Goal: Task Accomplishment & Management: Use online tool/utility

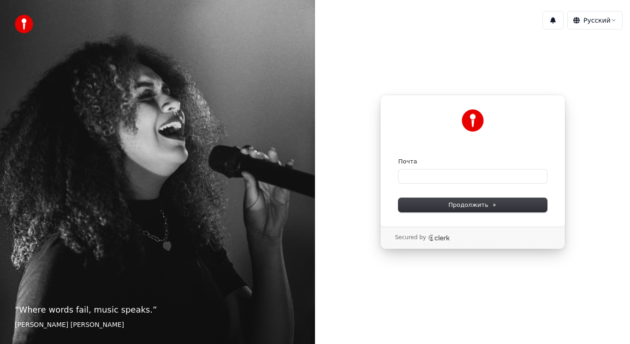
click at [423, 162] on div "Почта" at bounding box center [473, 161] width 149 height 8
click at [414, 176] on input "Почта" at bounding box center [473, 176] width 149 height 14
click at [415, 176] on input "Почта" at bounding box center [473, 176] width 149 height 14
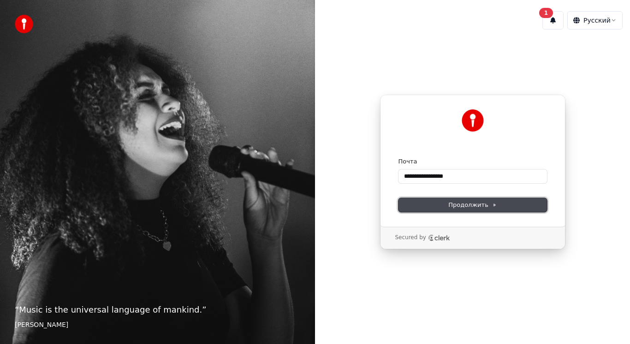
click at [454, 209] on span "Продолжить" at bounding box center [472, 205] width 48 height 8
type input "**********"
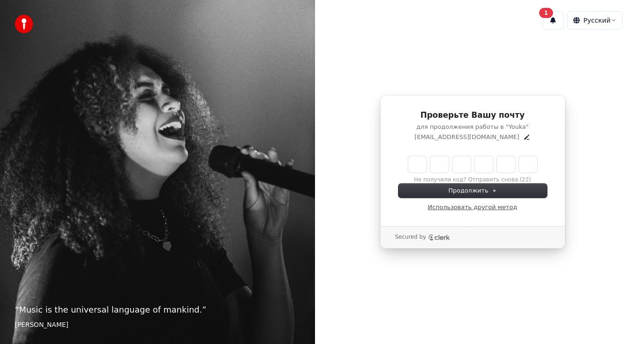
click at [473, 209] on link "Использовать другой метод" at bounding box center [473, 207] width 90 height 8
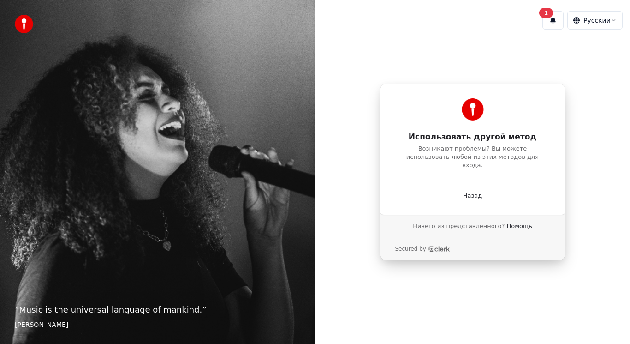
click at [432, 245] on icon "Clerk logo" at bounding box center [439, 248] width 22 height 6
click at [472, 191] on p "Назад" at bounding box center [472, 195] width 19 height 8
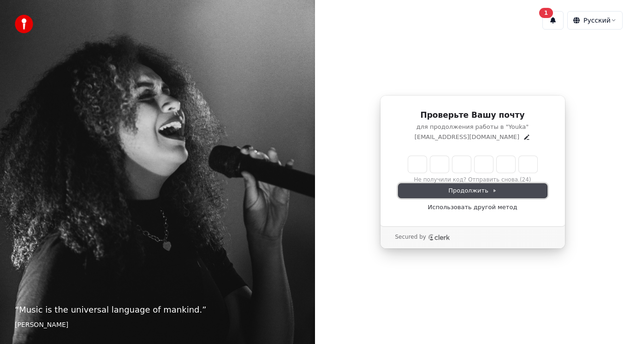
click at [457, 192] on span "Продолжить" at bounding box center [472, 190] width 48 height 8
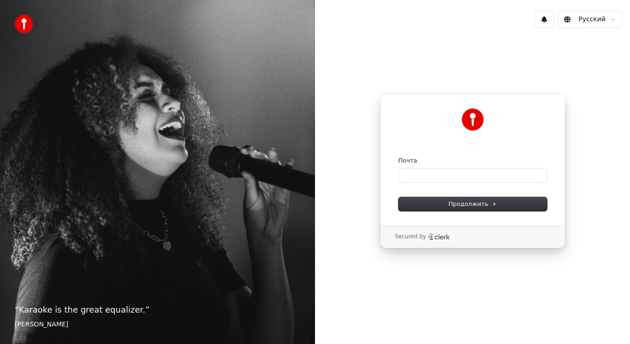
click at [418, 161] on div "Почта" at bounding box center [473, 160] width 149 height 8
click at [407, 178] on input "Почта" at bounding box center [473, 175] width 149 height 14
type input "*"
click at [463, 204] on span "Продолжить" at bounding box center [472, 204] width 48 height 8
type input "**********"
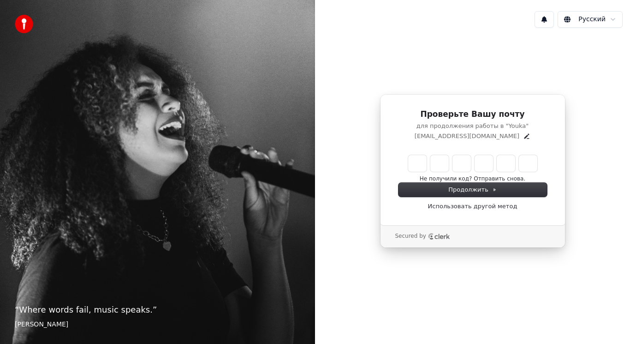
click at [408, 159] on div at bounding box center [472, 163] width 129 height 17
click at [396, 164] on div "Проверьте Вашу почту для продолжения работы в "Youka" [EMAIL_ADDRESS][DOMAIN_NA…" at bounding box center [472, 159] width 185 height 131
click at [388, 164] on div "Проверьте Вашу почту для продолжения работы в "Youka" ya.virging@yandex.ru Не п…" at bounding box center [472, 159] width 185 height 131
click at [406, 162] on div "Не получили код? Отправить снова." at bounding box center [473, 169] width 149 height 28
click at [410, 163] on input "Enter verification code" at bounding box center [482, 163] width 148 height 17
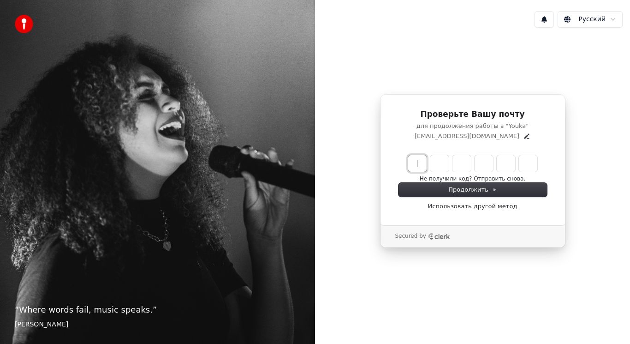
paste input "******"
type input "******"
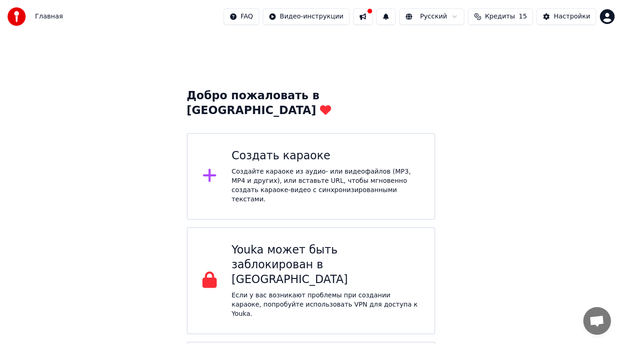
click at [370, 14] on button at bounding box center [362, 16] width 19 height 17
click at [503, 18] on span "Кредиты" at bounding box center [500, 16] width 30 height 9
click at [500, 87] on button "Обновить" at bounding box center [501, 85] width 56 height 17
click at [610, 18] on html "Главная FAQ Видео-инструкции Русский Кредиты 15 Настройки Добро пожаловать в Yo…" at bounding box center [311, 226] width 622 height 452
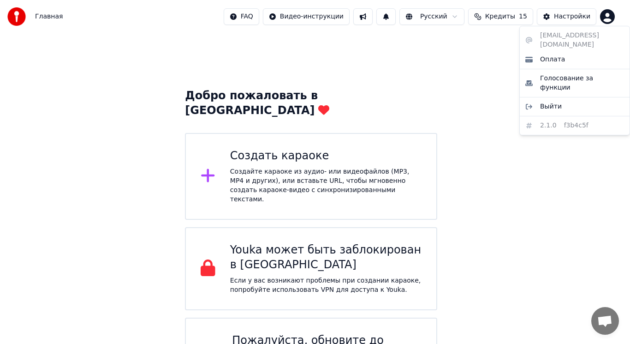
click at [373, 56] on html "Главная FAQ Видео-инструкции Русский Кредиты 15 Настройки Добро пожаловать в Yo…" at bounding box center [315, 214] width 630 height 428
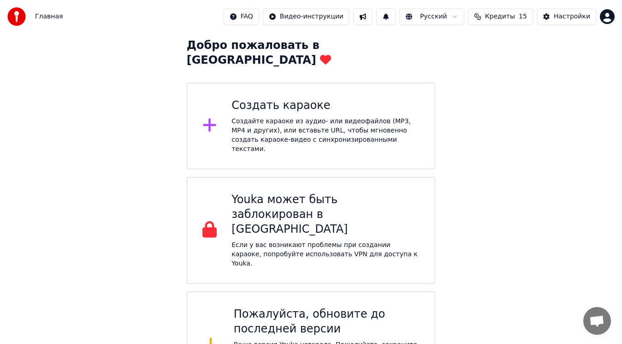
scroll to position [51, 0]
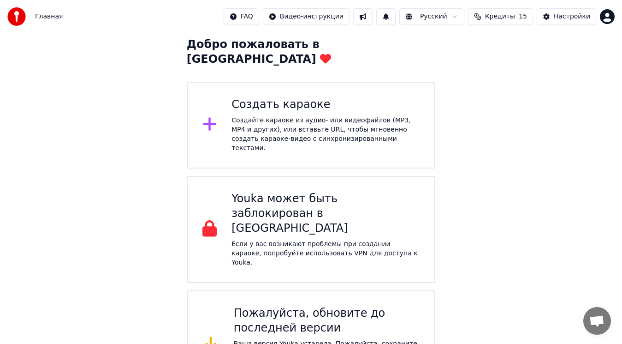
click at [287, 306] on div "Пожалуйста, обновите до последней версии" at bounding box center [327, 321] width 186 height 30
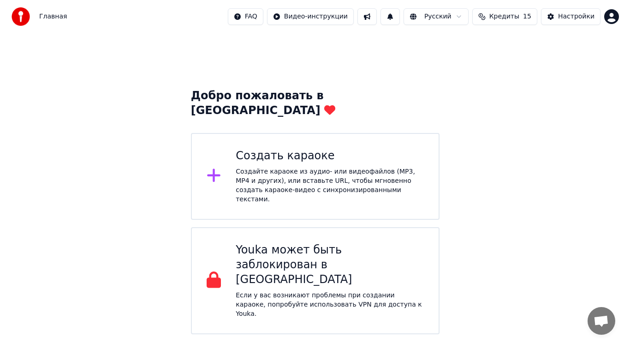
scroll to position [0, 0]
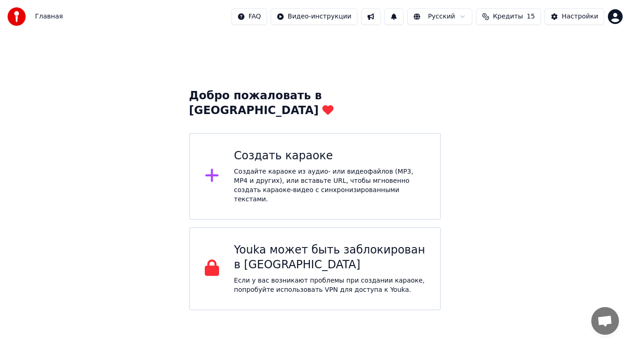
click at [248, 167] on div "Создайте караоке из аудио- или видеофайлов (MP3, MP4 и других), или вставьте UR…" at bounding box center [329, 185] width 191 height 37
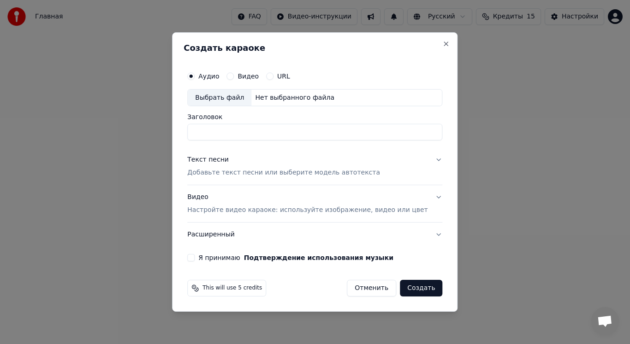
click at [195, 258] on button "Я принимаю Подтверждение использования музыки" at bounding box center [190, 257] width 7 height 7
click at [220, 98] on div "Выбрать файл" at bounding box center [220, 98] width 64 height 17
type input "**********"
click at [407, 288] on button "Создать" at bounding box center [421, 288] width 42 height 17
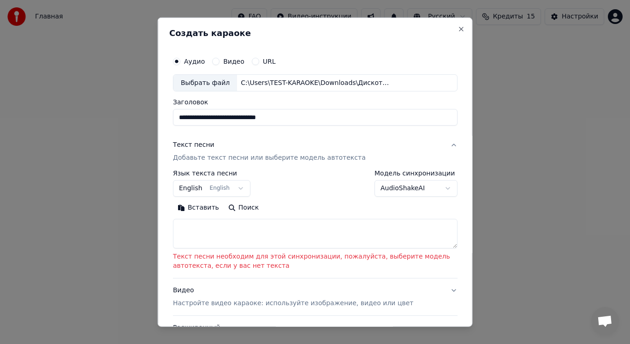
click at [200, 189] on button "English English" at bounding box center [212, 188] width 78 height 17
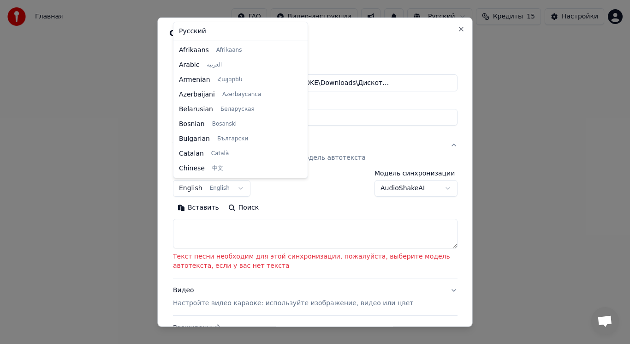
scroll to position [74, 0]
drag, startPoint x: 188, startPoint y: 32, endPoint x: 201, endPoint y: 55, distance: 27.1
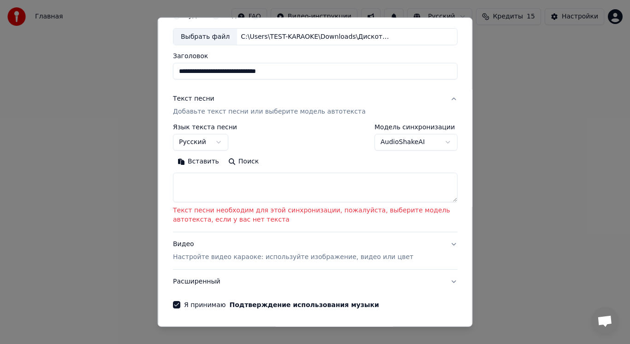
scroll to position [78, 0]
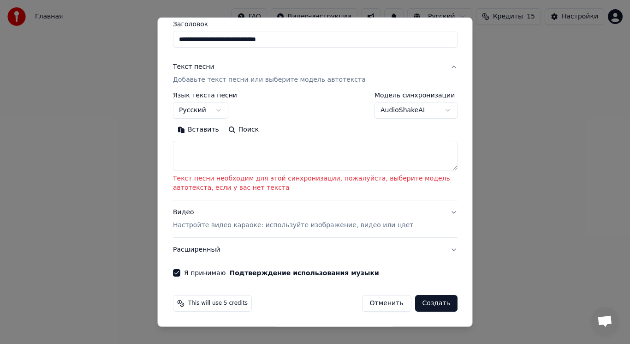
click at [430, 303] on button "Создать" at bounding box center [436, 303] width 42 height 17
click at [428, 305] on button "Создать" at bounding box center [436, 303] width 42 height 17
click at [188, 112] on button "English English" at bounding box center [212, 110] width 78 height 17
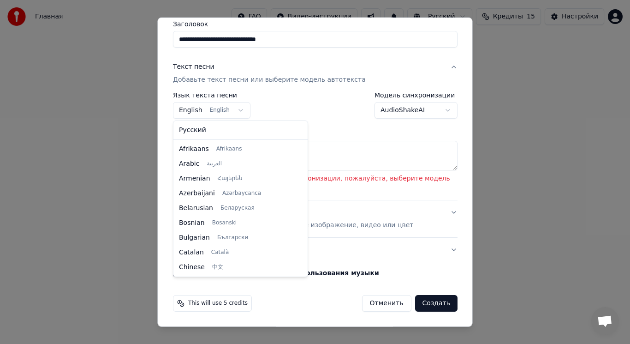
scroll to position [74, 0]
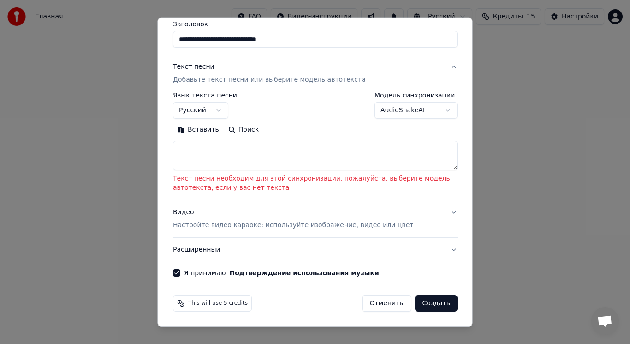
click at [421, 305] on button "Создать" at bounding box center [436, 303] width 42 height 17
select select "**"
click at [240, 129] on button "Поиск" at bounding box center [243, 129] width 40 height 15
type textarea "**********"
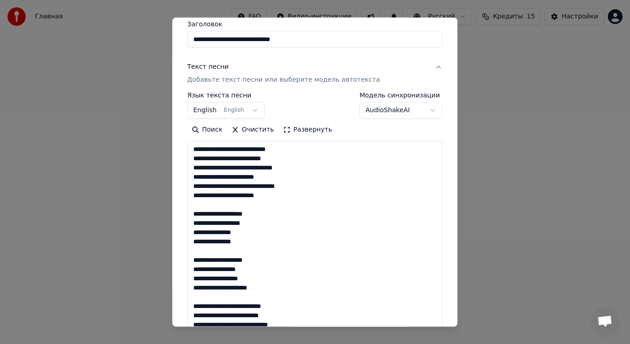
scroll to position [56, 0]
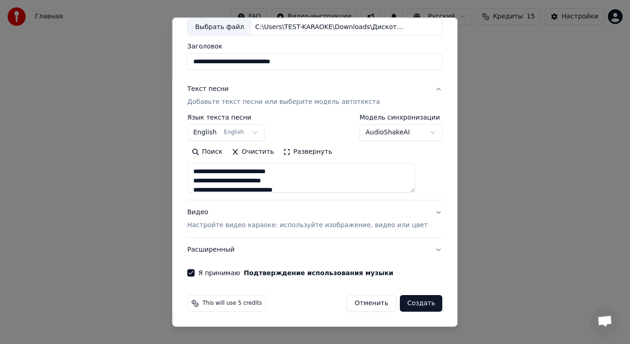
click at [404, 303] on button "Создать" at bounding box center [421, 303] width 42 height 17
select select "**"
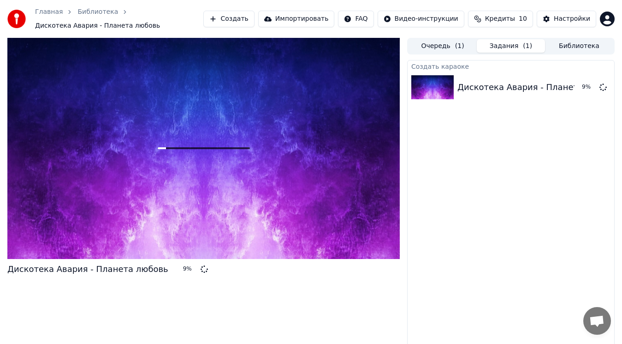
click at [510, 45] on button "Задания ( 1 )" at bounding box center [511, 45] width 68 height 13
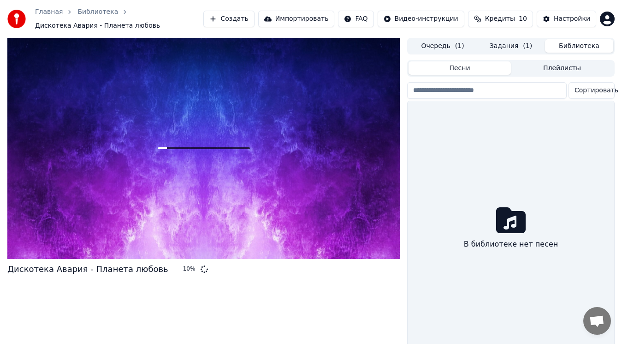
click at [577, 46] on button "Библиотека" at bounding box center [579, 45] width 68 height 13
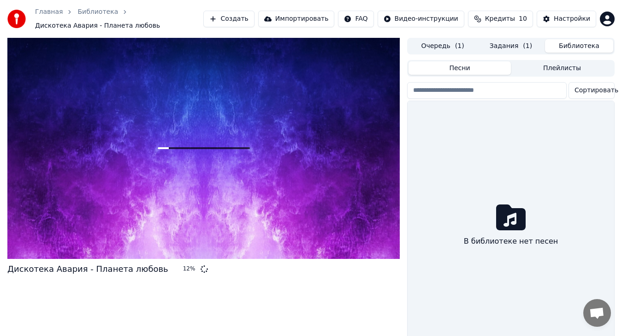
click at [458, 67] on button "Песни" at bounding box center [460, 67] width 102 height 13
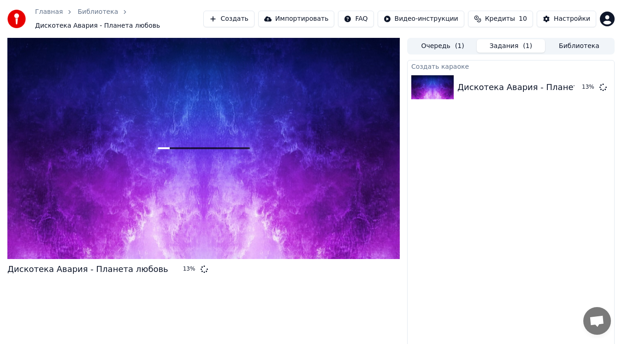
click at [499, 44] on button "Задания ( 1 )" at bounding box center [511, 45] width 68 height 13
click at [577, 86] on div "Дискотека Авария - Планета любовь" at bounding box center [538, 87] width 161 height 13
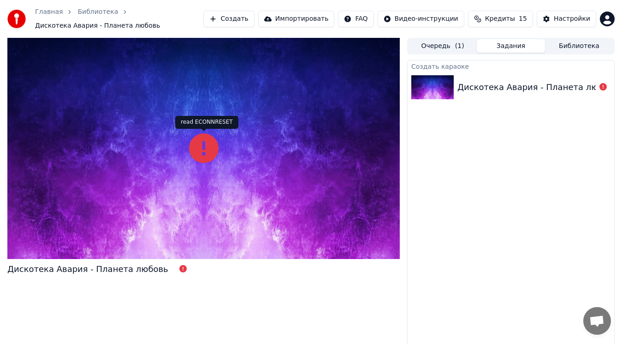
click at [202, 151] on icon at bounding box center [204, 148] width 30 height 30
click at [423, 67] on div "Создать караоке" at bounding box center [511, 65] width 207 height 11
click at [441, 44] on button "Очередь ( 1 )" at bounding box center [443, 45] width 68 height 13
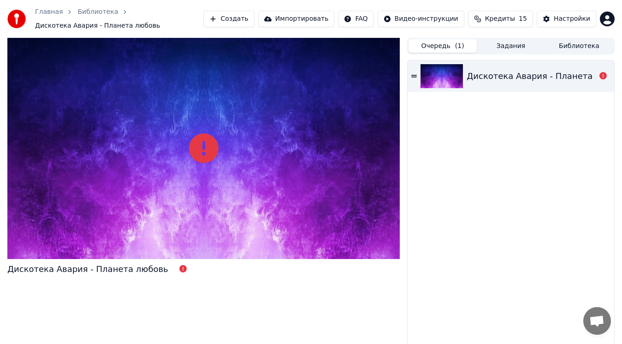
click at [481, 78] on div "Дискотека Авария - Планета любовь" at bounding box center [547, 76] width 161 height 13
click at [411, 75] on div "Дискотека Авария - Планета любовь" at bounding box center [511, 75] width 207 height 31
click at [603, 77] on icon at bounding box center [603, 75] width 7 height 7
click at [125, 271] on div "Дискотека Авария - Планета любовь" at bounding box center [87, 269] width 161 height 13
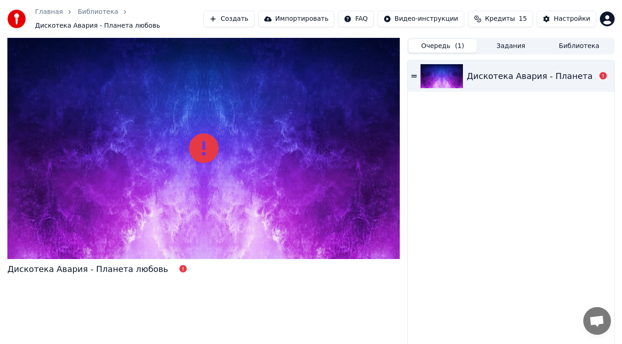
click at [63, 268] on div "Дискотека Авария - Планета любовь" at bounding box center [87, 269] width 161 height 13
click at [509, 47] on button "Задания" at bounding box center [511, 45] width 68 height 13
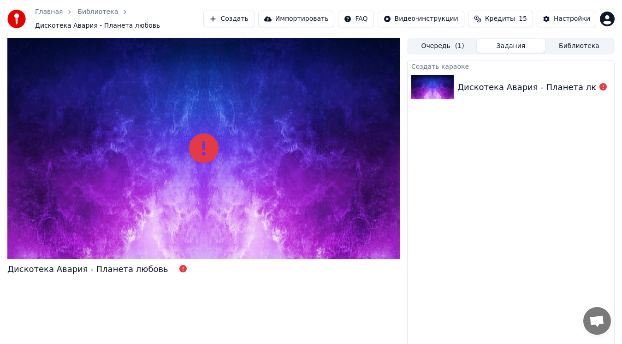
click at [544, 89] on div "Дискотека Авария - Планета любовь" at bounding box center [538, 87] width 161 height 13
click at [581, 47] on button "Библиотека" at bounding box center [579, 45] width 68 height 13
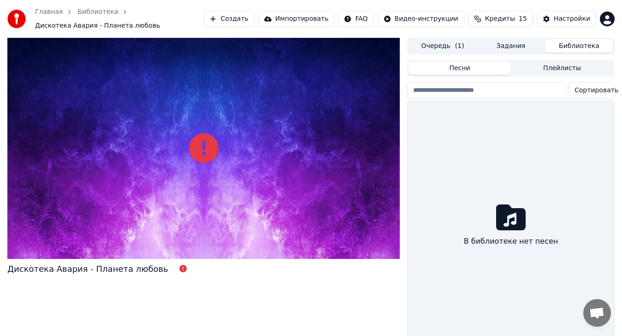
click at [510, 232] on icon at bounding box center [511, 218] width 30 height 30
click at [454, 67] on button "Песни" at bounding box center [460, 67] width 102 height 13
click at [439, 47] on button "Очередь ( 1 )" at bounding box center [443, 45] width 68 height 13
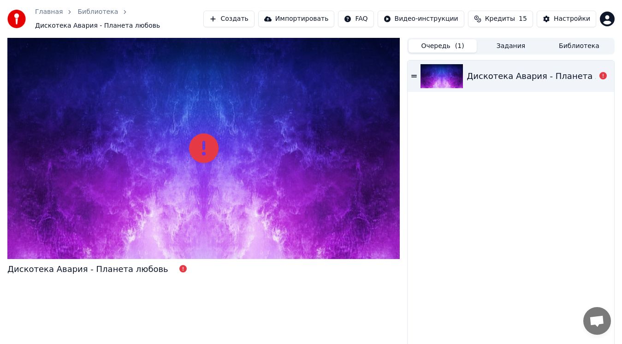
click at [132, 268] on div "Дискотека Авария - Планета любовь" at bounding box center [87, 269] width 161 height 13
click at [179, 269] on icon at bounding box center [182, 268] width 7 height 7
click at [605, 78] on icon at bounding box center [603, 75] width 7 height 7
click at [496, 18] on span "Кредиты" at bounding box center [500, 18] width 30 height 9
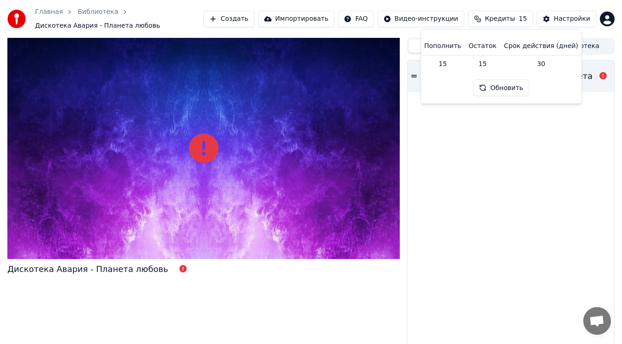
click at [239, 18] on button "Создать" at bounding box center [228, 19] width 51 height 17
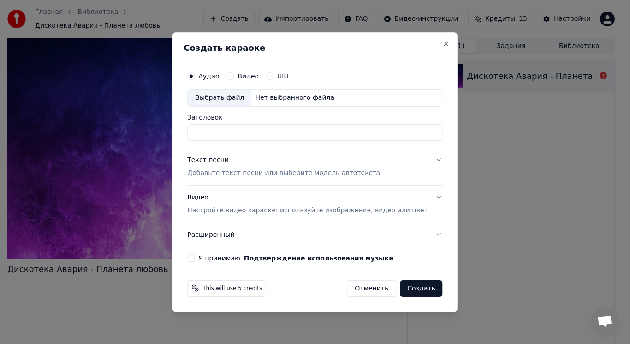
click at [259, 76] on label "Видео" at bounding box center [248, 76] width 21 height 6
click at [234, 76] on button "Видео" at bounding box center [230, 75] width 7 height 7
click at [242, 100] on div "Выбрать файл" at bounding box center [220, 98] width 64 height 17
click at [219, 76] on label "Аудио" at bounding box center [208, 76] width 21 height 6
click at [195, 76] on button "Аудио" at bounding box center [190, 75] width 7 height 7
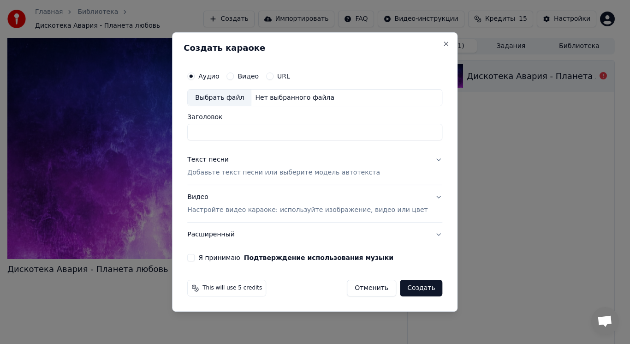
click at [229, 101] on div "Выбрать файл" at bounding box center [220, 98] width 64 height 17
type input "**********"
click at [220, 173] on p "Добавьте текст песни или выберите модель автотекста" at bounding box center [283, 172] width 193 height 9
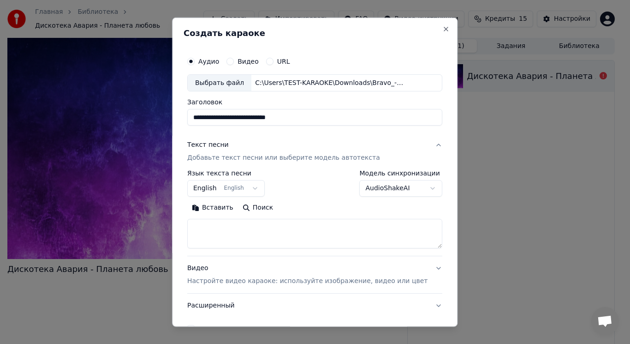
click at [221, 189] on button "English English" at bounding box center [226, 188] width 78 height 17
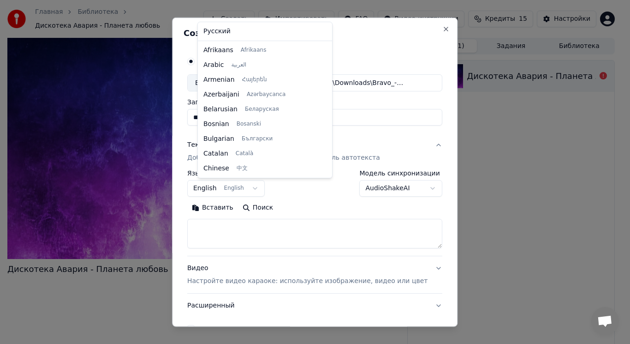
scroll to position [74, 0]
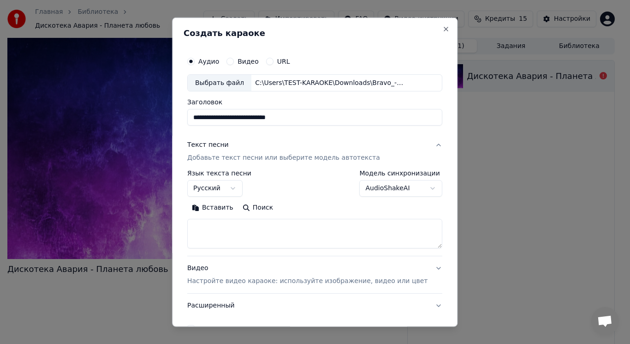
click at [267, 207] on button "Поиск" at bounding box center [258, 207] width 40 height 15
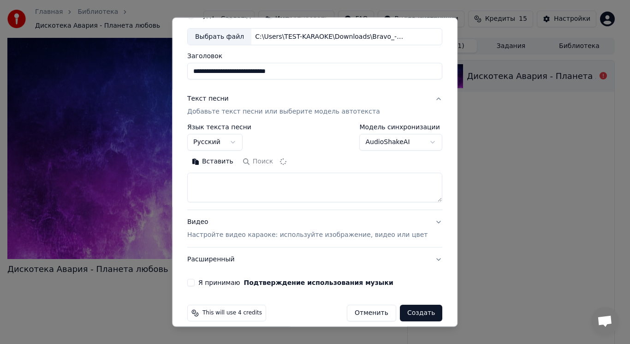
scroll to position [56, 0]
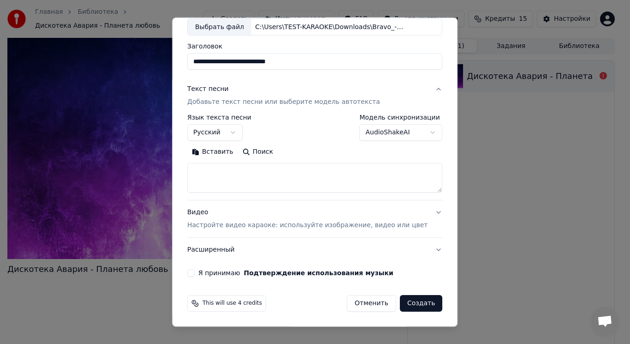
click at [412, 303] on button "Создать" at bounding box center [421, 303] width 42 height 17
select select "**"
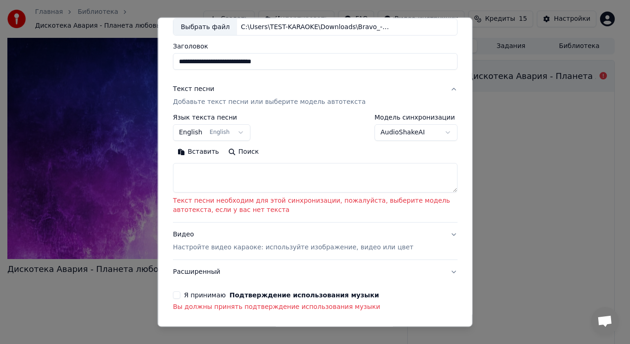
click at [241, 151] on button "Поиск" at bounding box center [243, 151] width 40 height 15
click at [200, 150] on button "Вставить" at bounding box center [198, 151] width 51 height 15
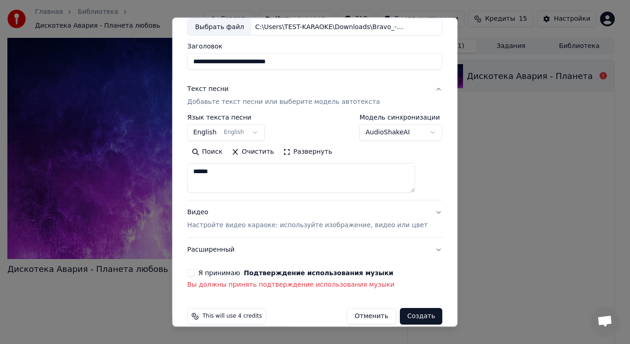
click at [314, 151] on button "Развернуть" at bounding box center [308, 151] width 58 height 15
click at [213, 175] on textarea "******" at bounding box center [301, 178] width 228 height 30
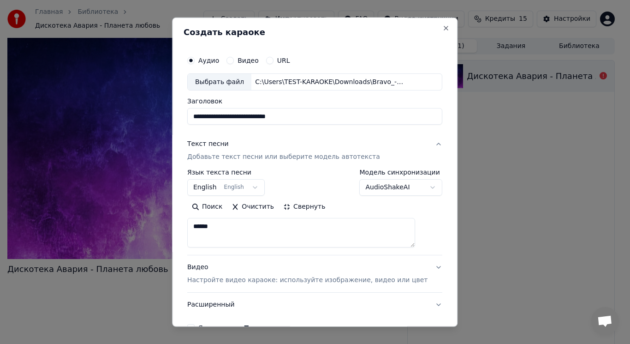
scroll to position [0, 0]
click at [227, 229] on textarea "******" at bounding box center [301, 234] width 228 height 30
type textarea "*"
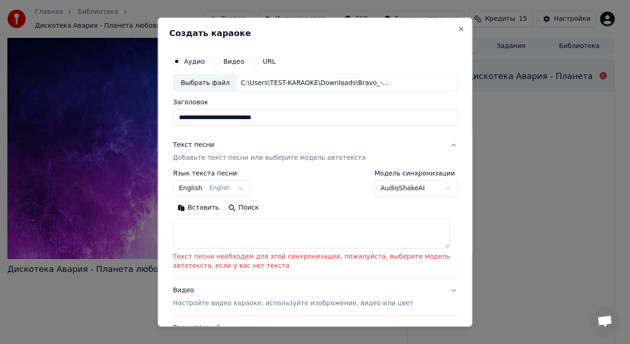
click at [218, 187] on button "English English" at bounding box center [212, 188] width 78 height 17
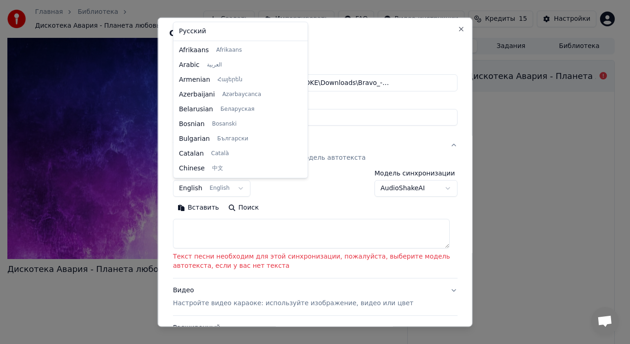
scroll to position [74, 0]
select select "**"
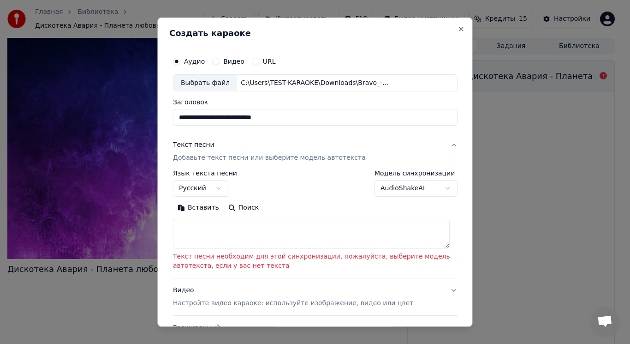
click at [227, 158] on p "Добавьте текст песни или выберите модель автотекста" at bounding box center [269, 157] width 193 height 9
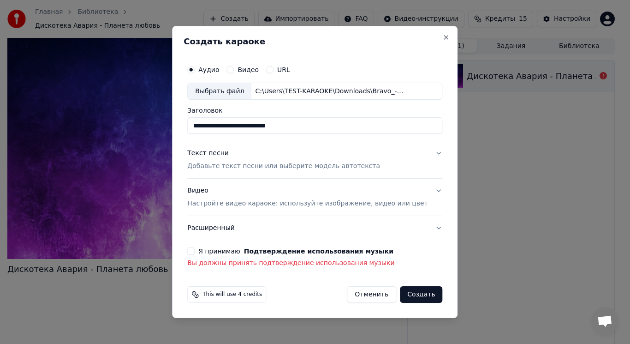
click at [195, 250] on button "Я принимаю Подтверждение использования музыки" at bounding box center [190, 250] width 7 height 7
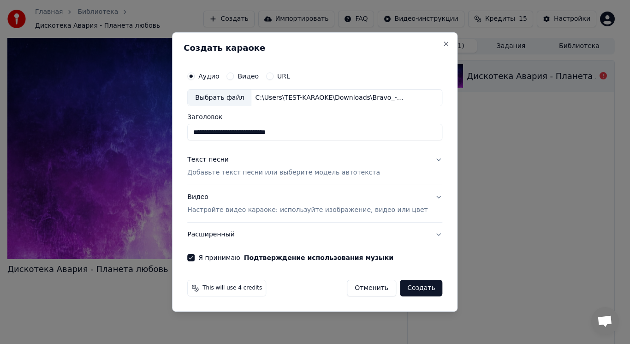
click at [412, 290] on button "Создать" at bounding box center [421, 288] width 42 height 17
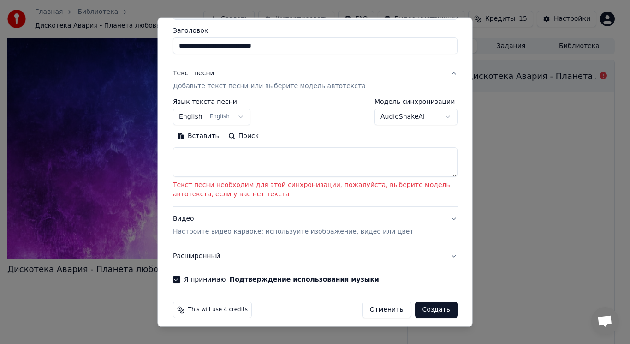
scroll to position [78, 0]
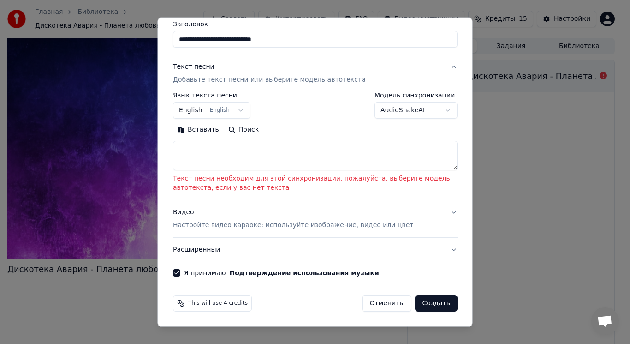
click at [196, 130] on button "Вставить" at bounding box center [198, 129] width 51 height 15
type textarea "******"
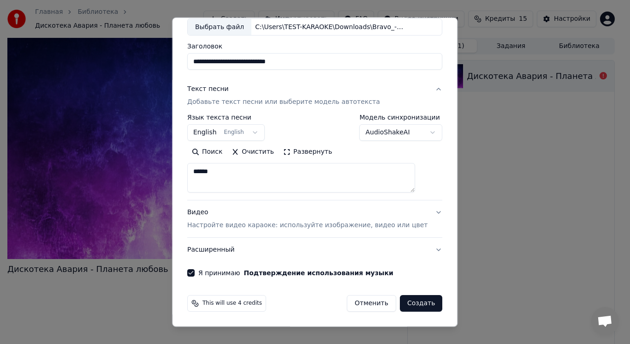
scroll to position [56, 0]
drag, startPoint x: 226, startPoint y: 171, endPoint x: 188, endPoint y: 181, distance: 39.2
click at [187, 180] on div "**********" at bounding box center [315, 172] width 286 height 310
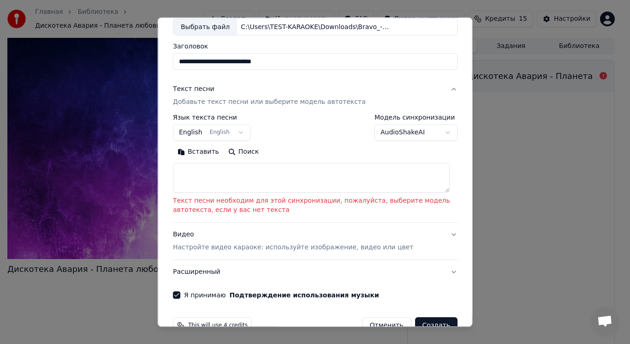
click at [245, 151] on button "Поиск" at bounding box center [243, 151] width 40 height 15
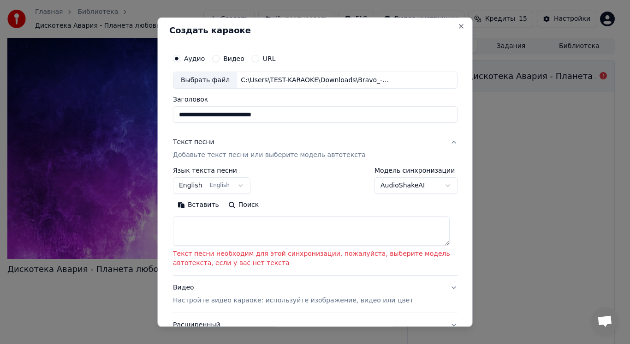
scroll to position [0, 0]
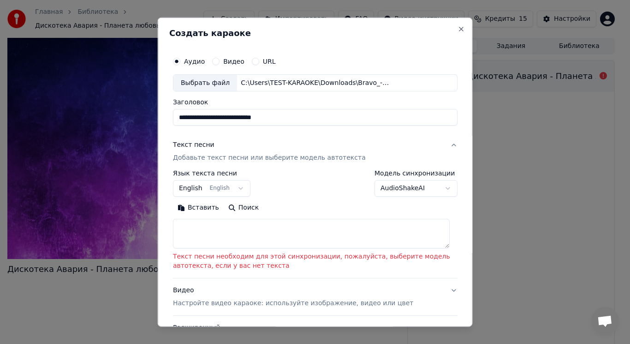
click at [430, 190] on button "AudioShakeAI" at bounding box center [416, 188] width 83 height 17
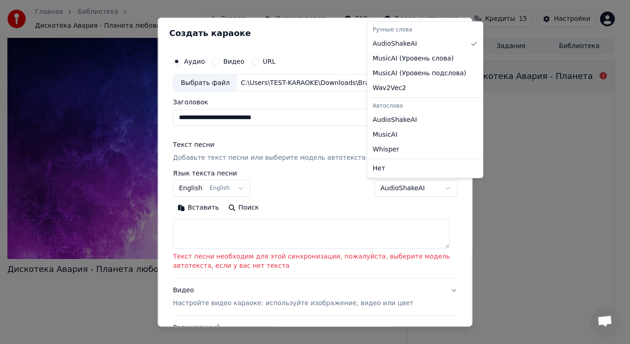
click at [430, 190] on div at bounding box center [315, 172] width 630 height 344
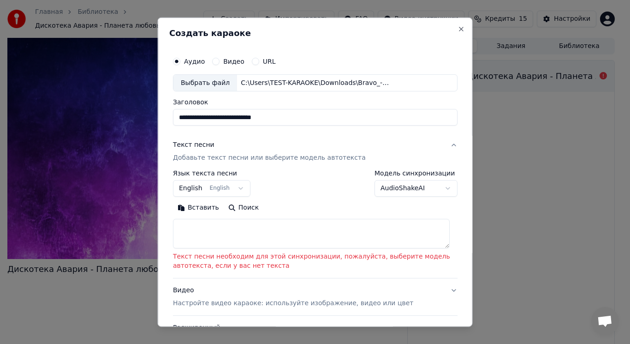
click at [243, 208] on button "Поиск" at bounding box center [243, 207] width 40 height 15
click at [195, 190] on button "English English" at bounding box center [212, 188] width 78 height 17
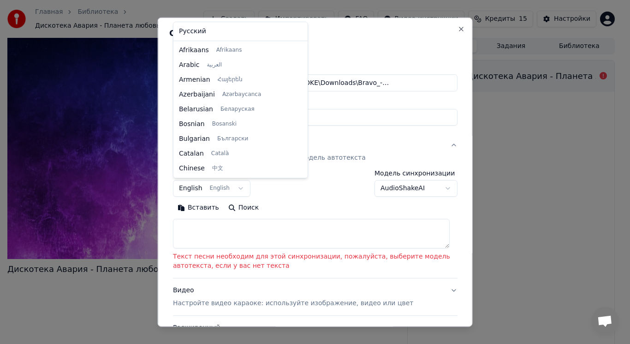
scroll to position [74, 0]
select select "**"
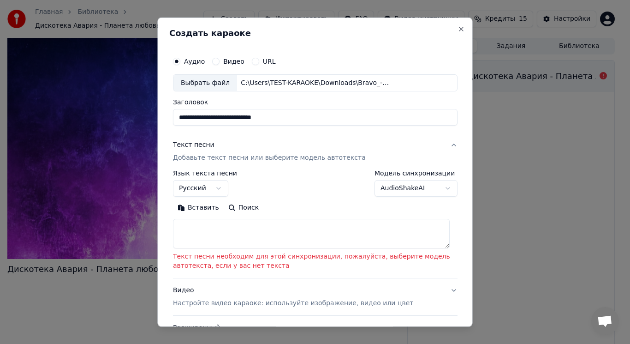
click at [196, 208] on button "Вставить" at bounding box center [198, 207] width 51 height 15
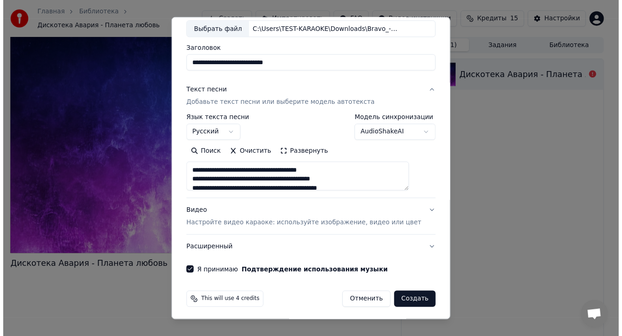
scroll to position [56, 0]
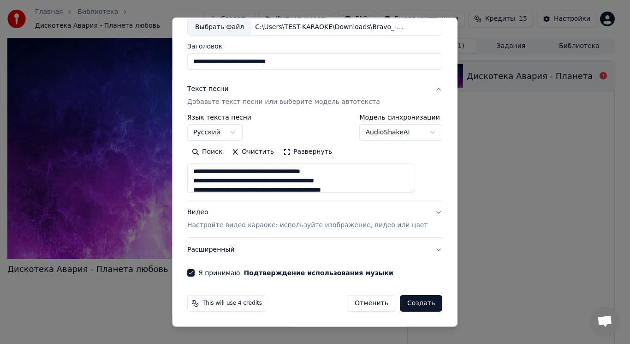
click at [408, 305] on button "Создать" at bounding box center [421, 303] width 42 height 17
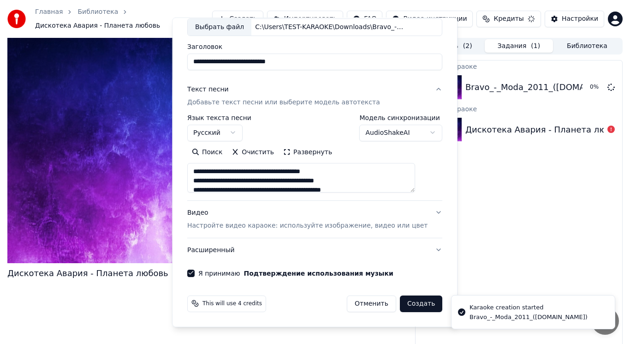
type textarea "**********"
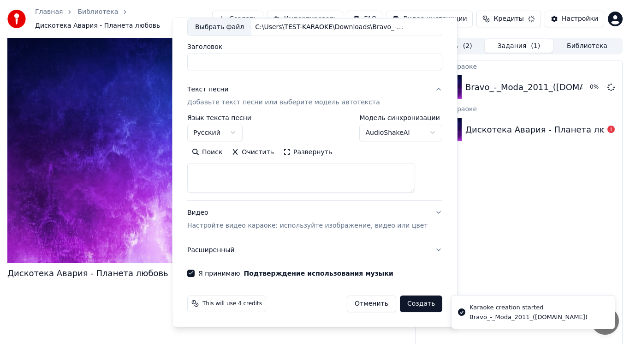
select select
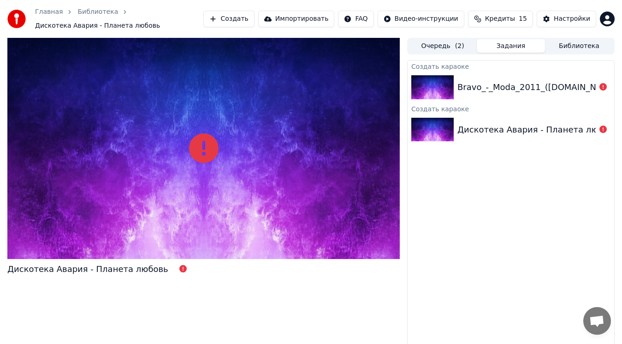
click at [433, 88] on img at bounding box center [433, 87] width 42 height 24
click at [440, 129] on img at bounding box center [433, 130] width 42 height 24
click at [603, 85] on icon at bounding box center [603, 86] width 7 height 7
click at [580, 17] on div "Настройки" at bounding box center [572, 18] width 36 height 9
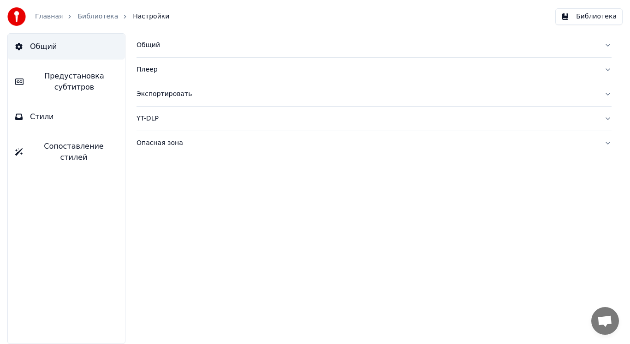
click at [159, 93] on div "Экспортировать" at bounding box center [367, 94] width 460 height 9
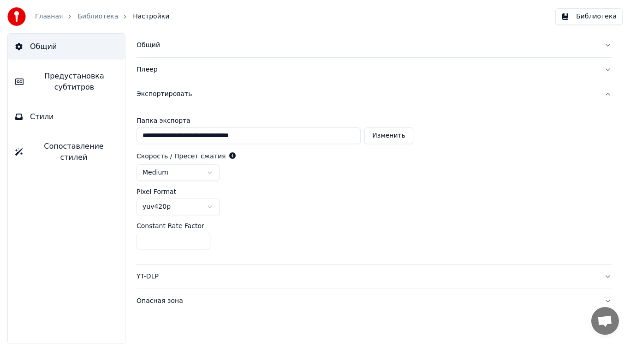
click at [168, 95] on div "Экспортировать" at bounding box center [367, 94] width 460 height 9
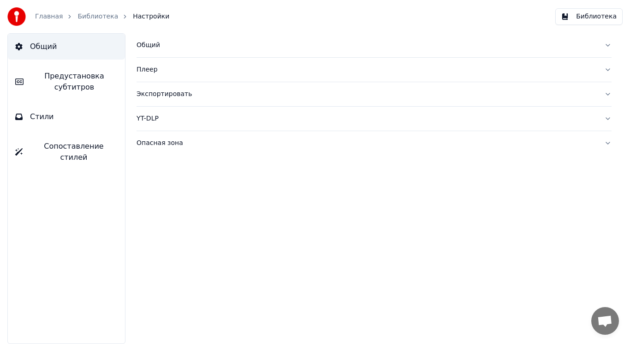
click at [168, 95] on div "Экспортировать" at bounding box center [367, 94] width 460 height 9
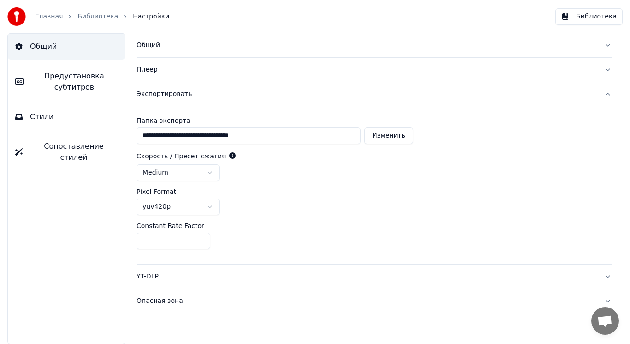
click at [587, 14] on button "Библиотека" at bounding box center [588, 16] width 67 height 17
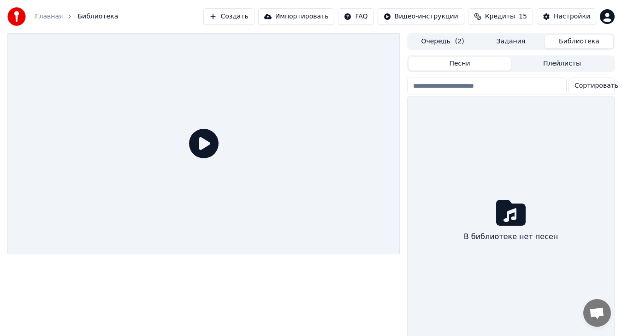
click at [205, 144] on icon at bounding box center [204, 144] width 30 height 30
click at [415, 15] on html "Главная Библиотека Создать Импортировать FAQ Видео-инструкции Кредиты 15 Настро…" at bounding box center [311, 168] width 622 height 336
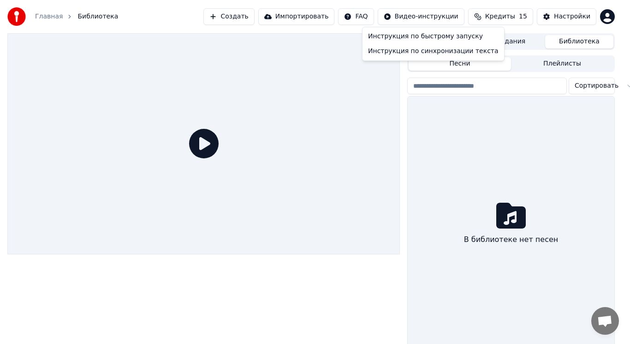
click at [416, 15] on html "Главная Библиотека Создать Импортировать FAQ Видео-инструкции Кредиты 15 Настро…" at bounding box center [315, 172] width 630 height 344
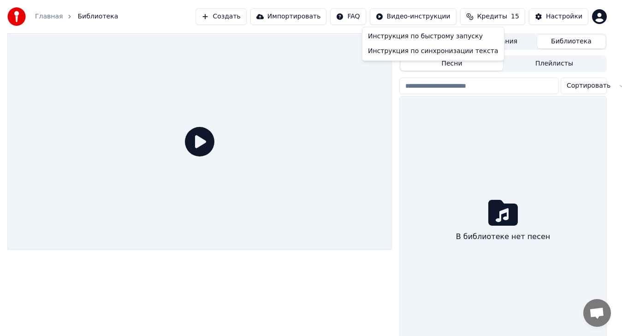
click at [414, 17] on html "Главная Библиотека Создать Импортировать FAQ Видео-инструкции Кредиты 15 Настро…" at bounding box center [311, 168] width 622 height 336
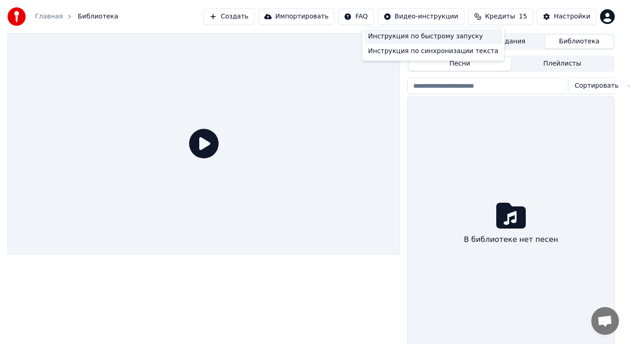
click at [414, 38] on div "Инструкция по быстрому запуску" at bounding box center [433, 36] width 138 height 15
